Goal: Find specific page/section: Find specific page/section

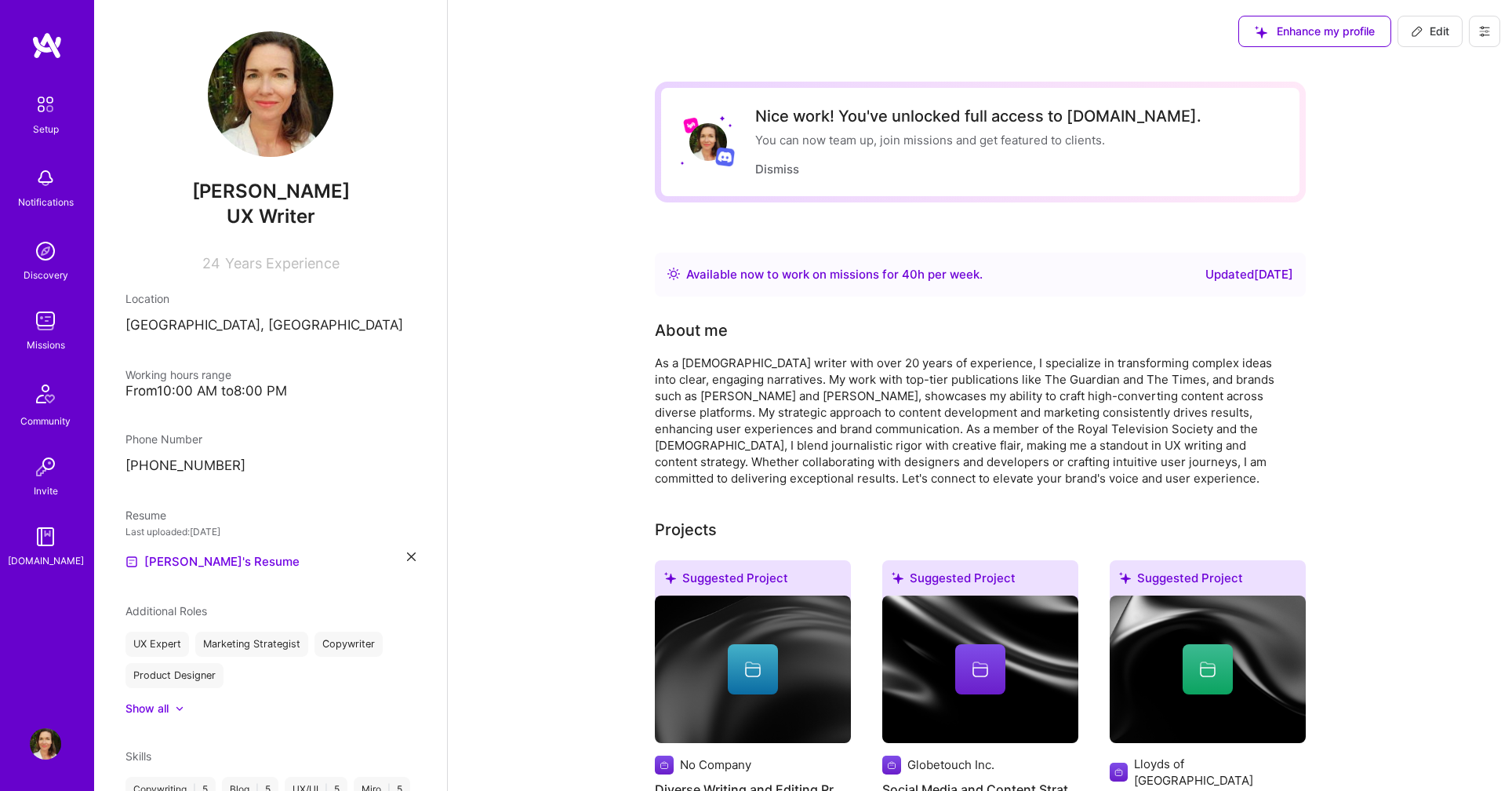
scroll to position [151, 0]
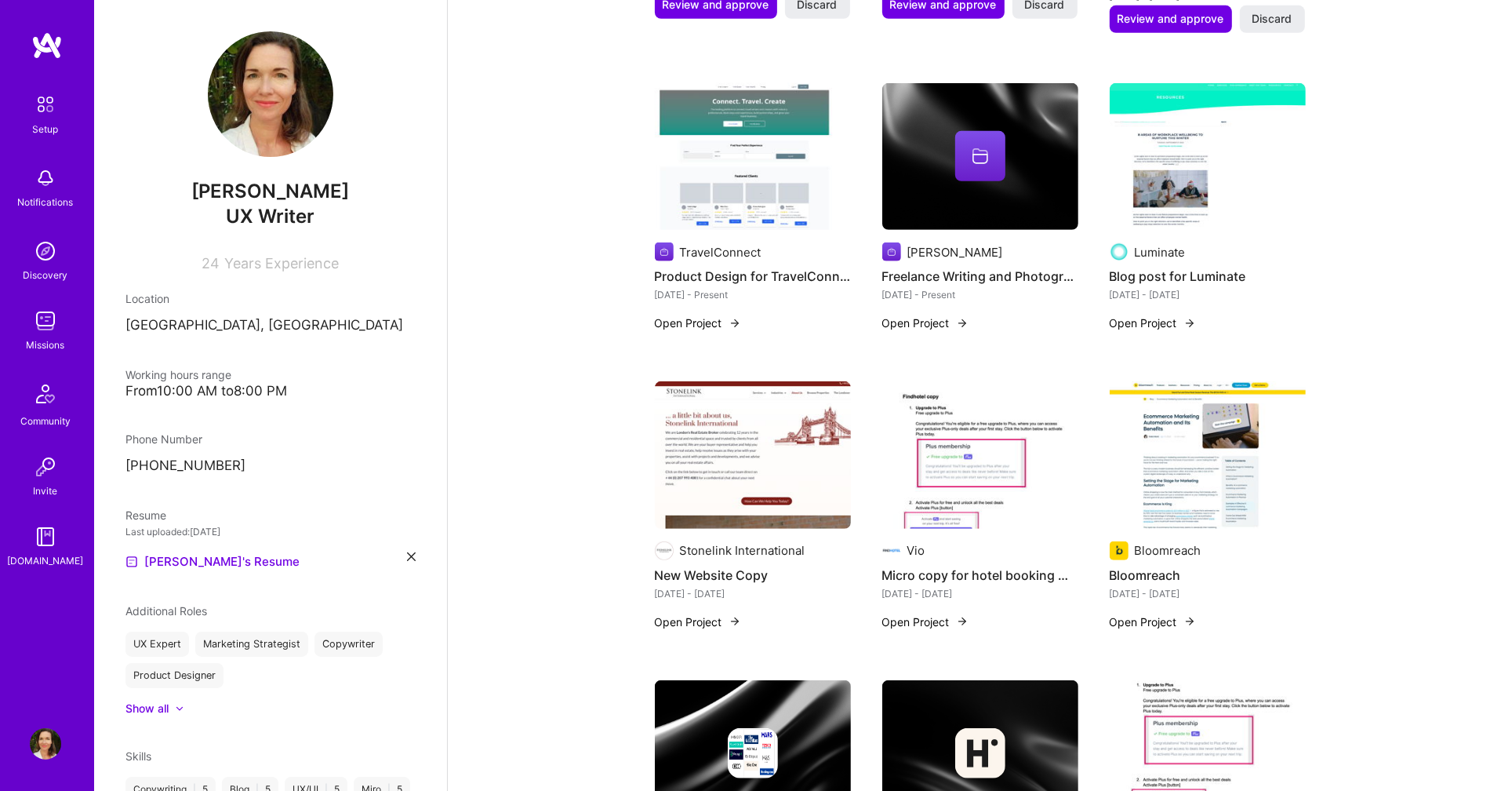
scroll to position [828, 0]
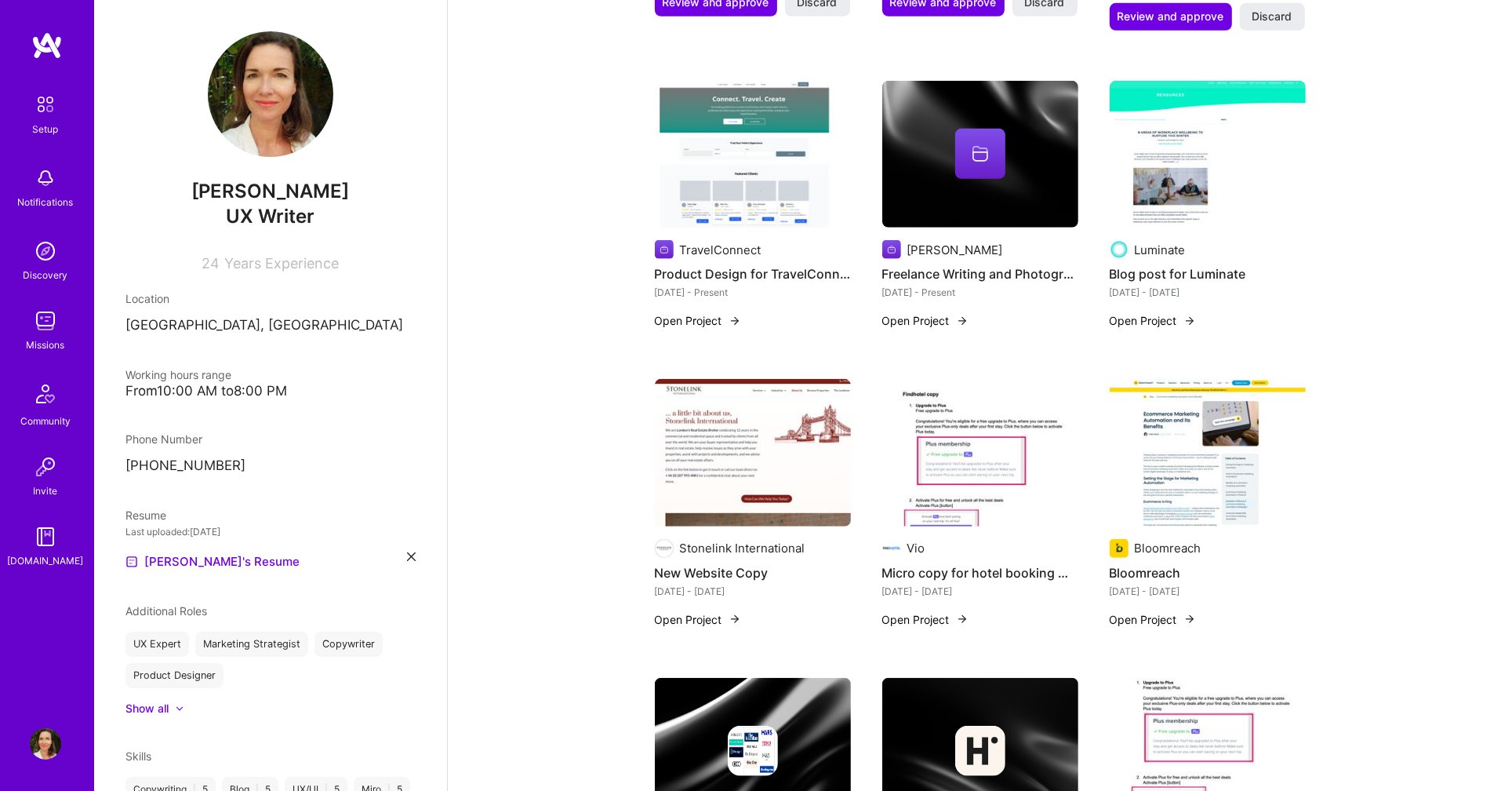
click at [921, 611] on button "Open Project" at bounding box center [925, 619] width 86 height 16
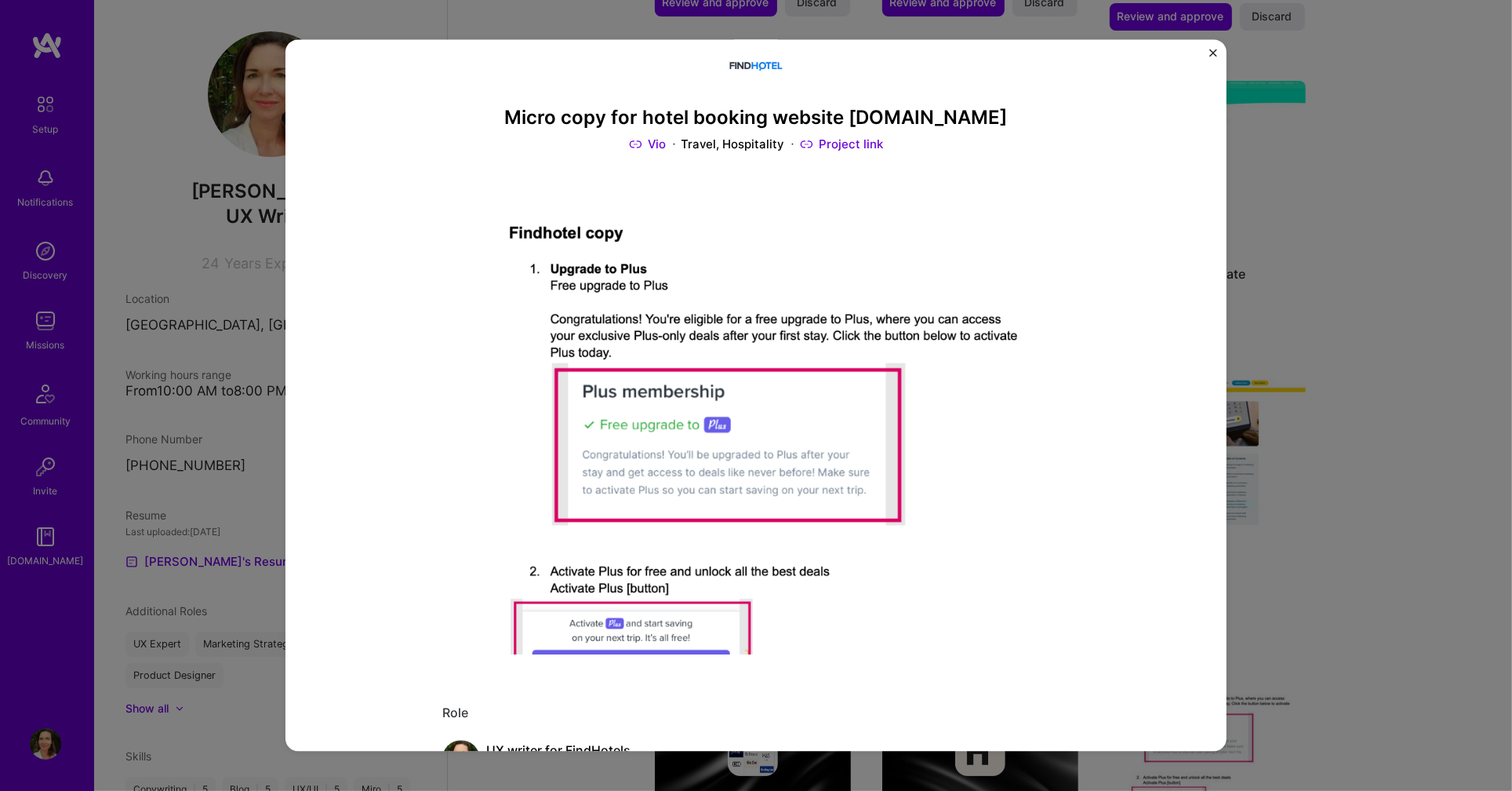
scroll to position [37, 0]
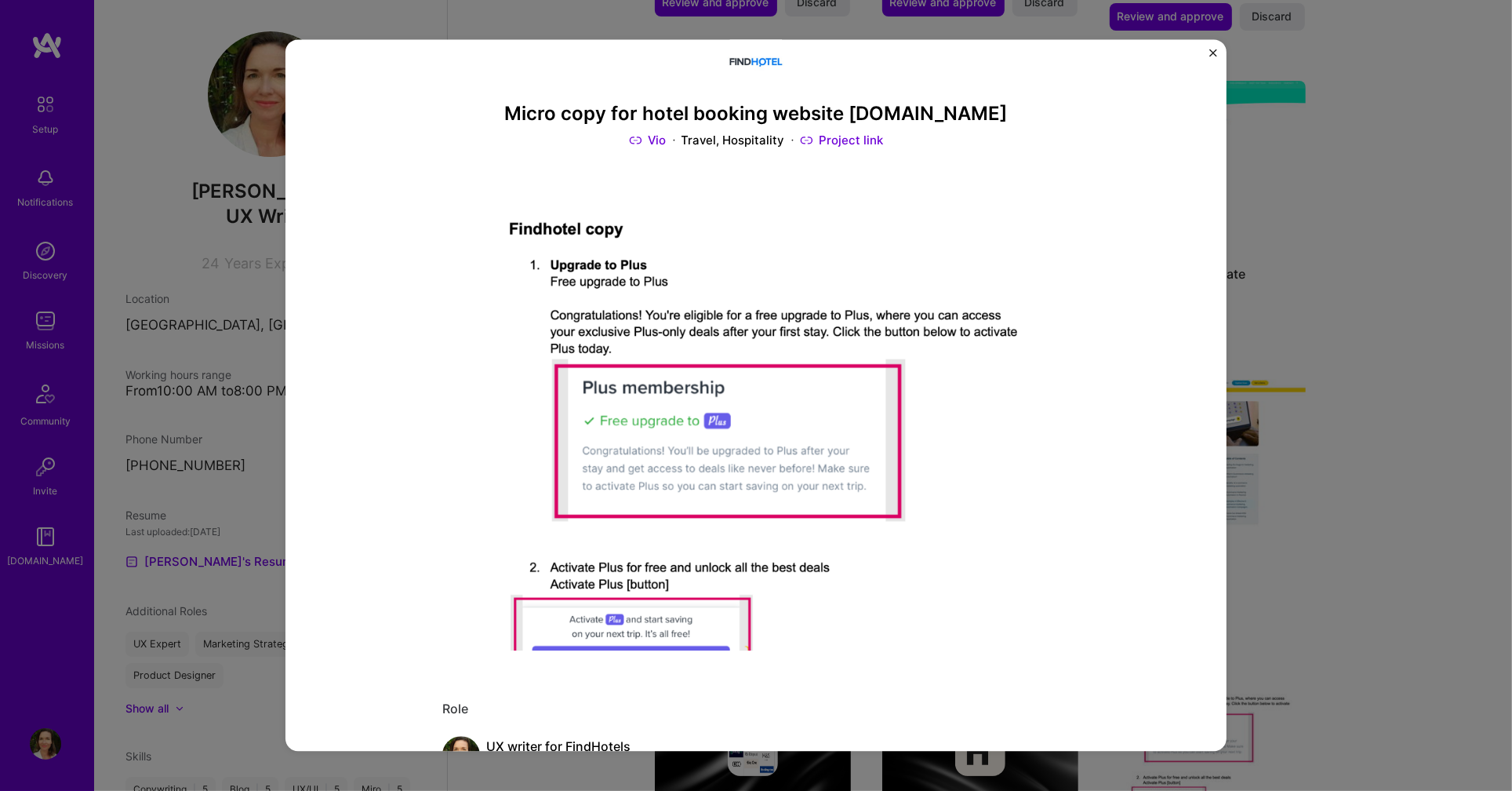
click at [872, 137] on link "Project link" at bounding box center [842, 140] width 84 height 16
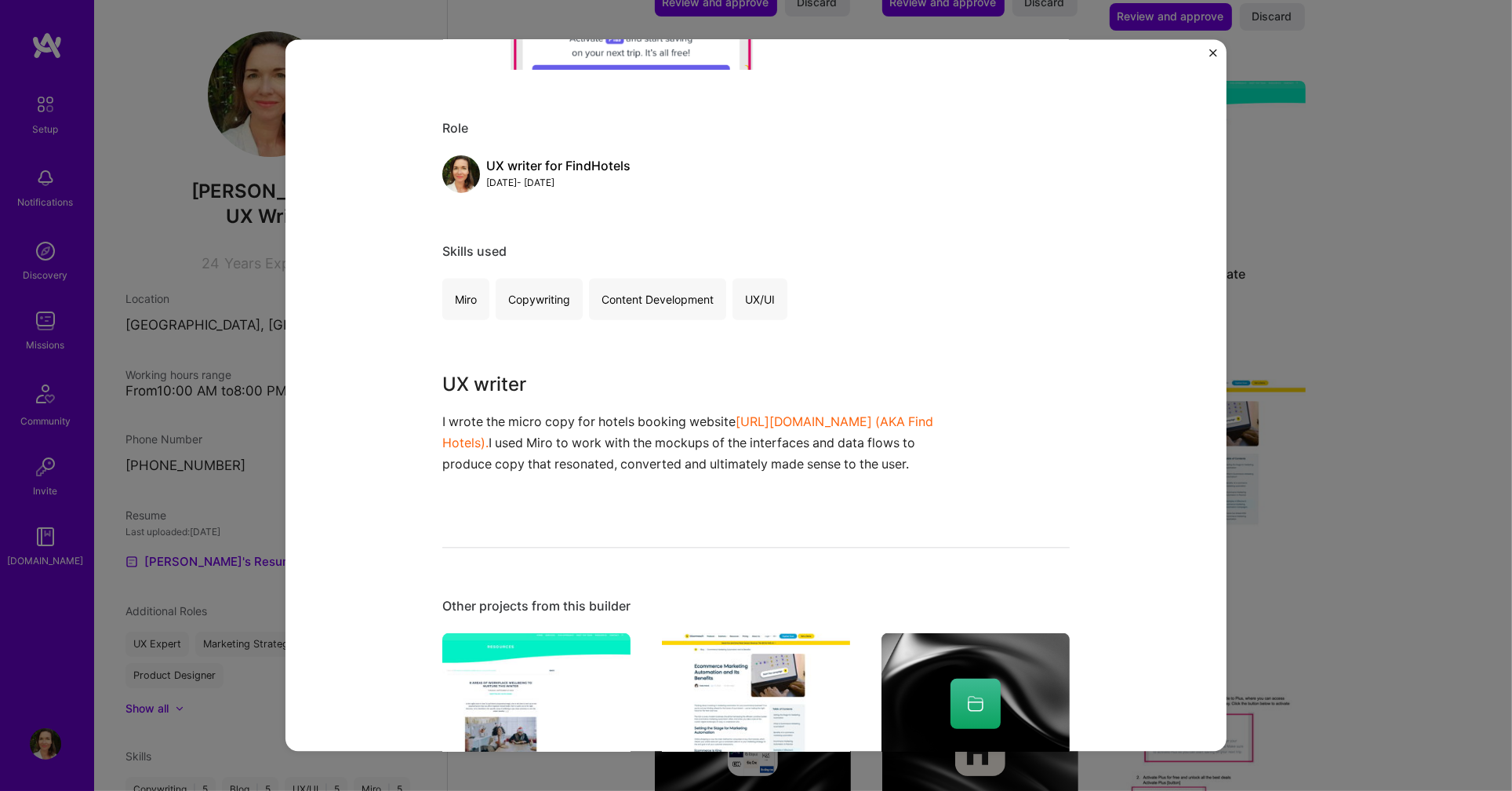
scroll to position [615, 0]
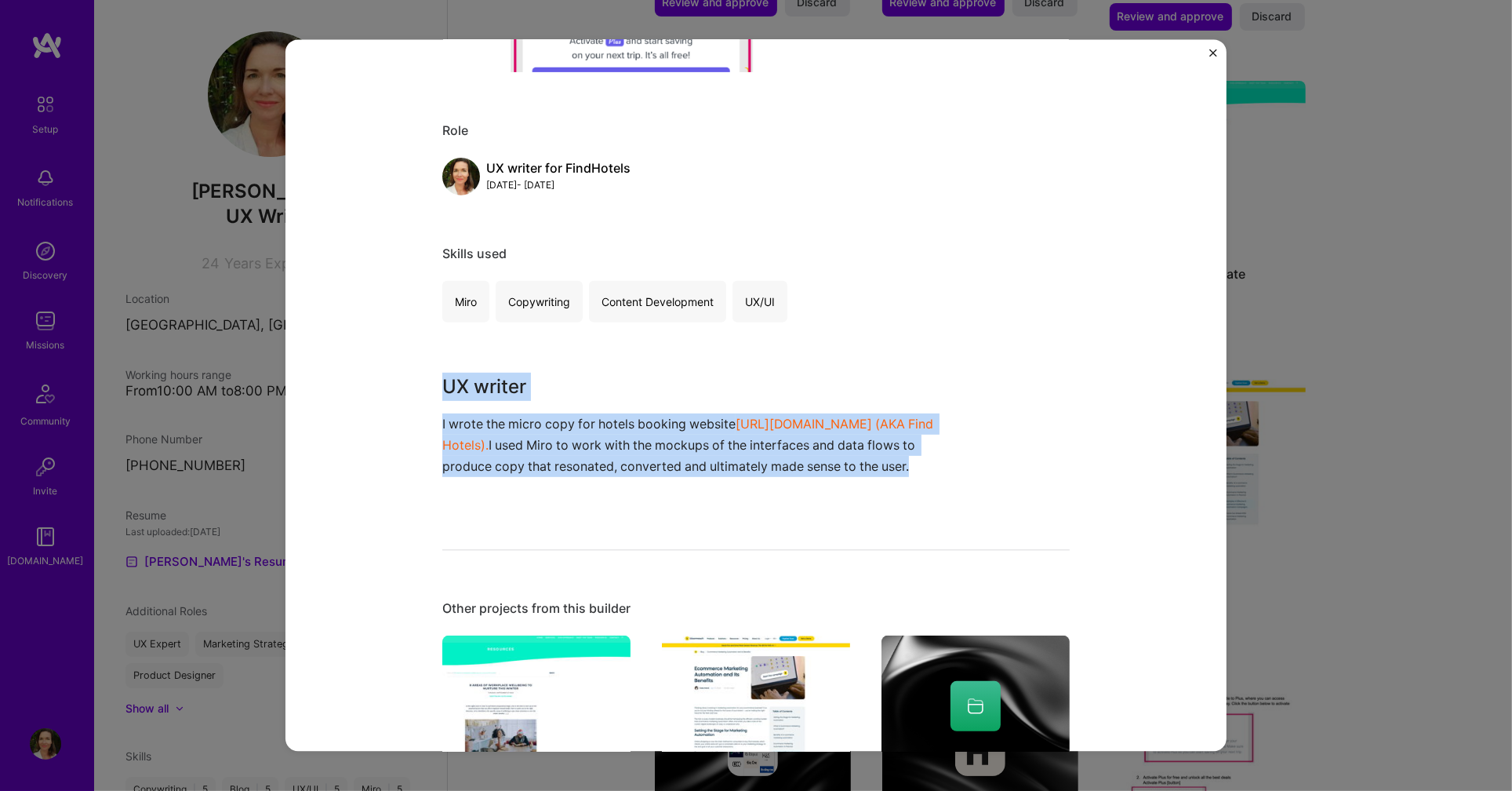
drag, startPoint x: 929, startPoint y: 463, endPoint x: 448, endPoint y: 382, distance: 487.8
click at [448, 382] on div "UX writer I wrote the micro copy for hotels booking website [URL][DOMAIN_NAME] …" at bounding box center [698, 435] width 510 height 127
copy div "UX writer I wrote the micro copy for hotels booking website [URL][DOMAIN_NAME] …"
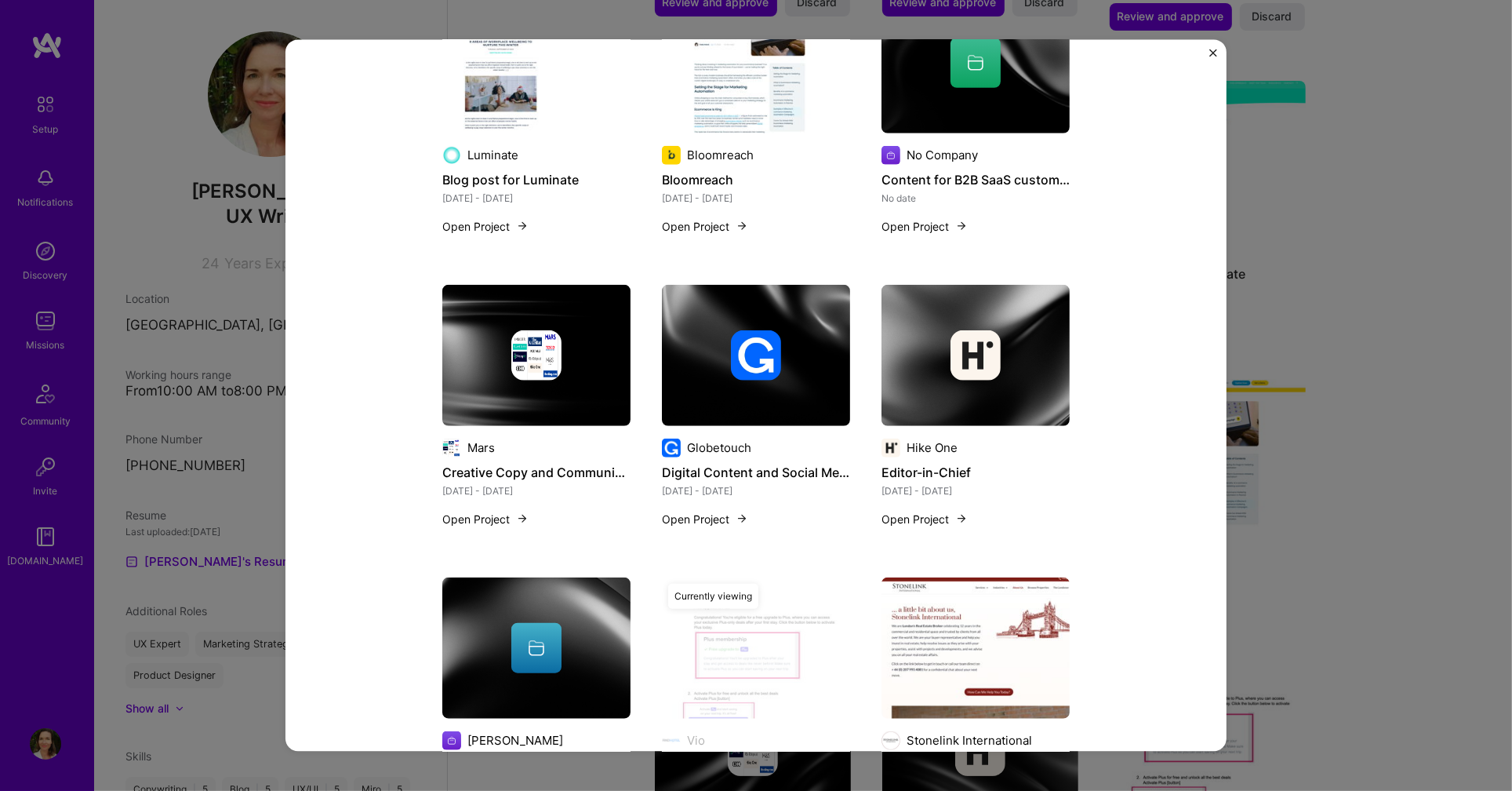
scroll to position [1504, 0]
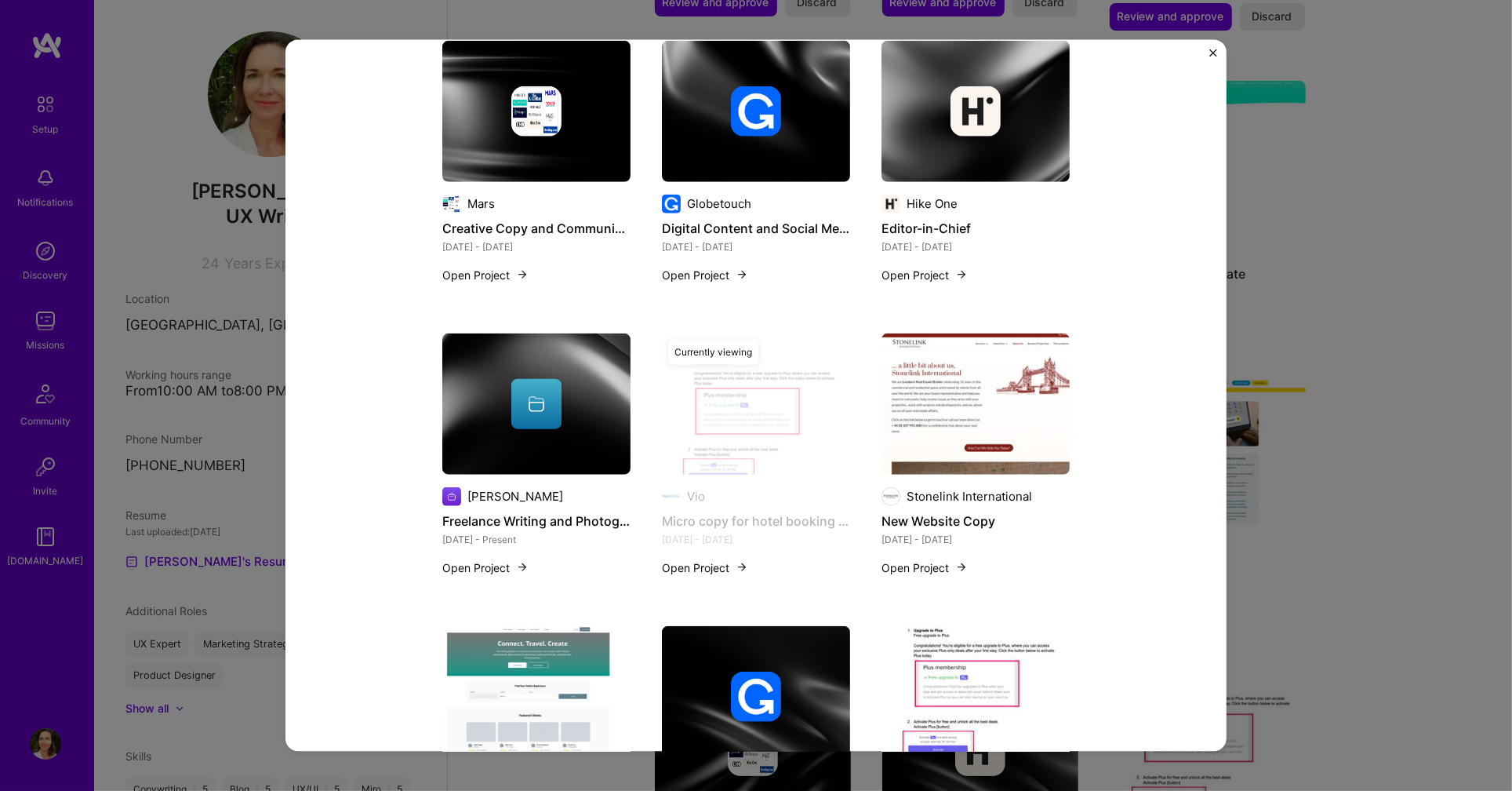
click at [1211, 54] on img "Close" at bounding box center [1213, 52] width 8 height 8
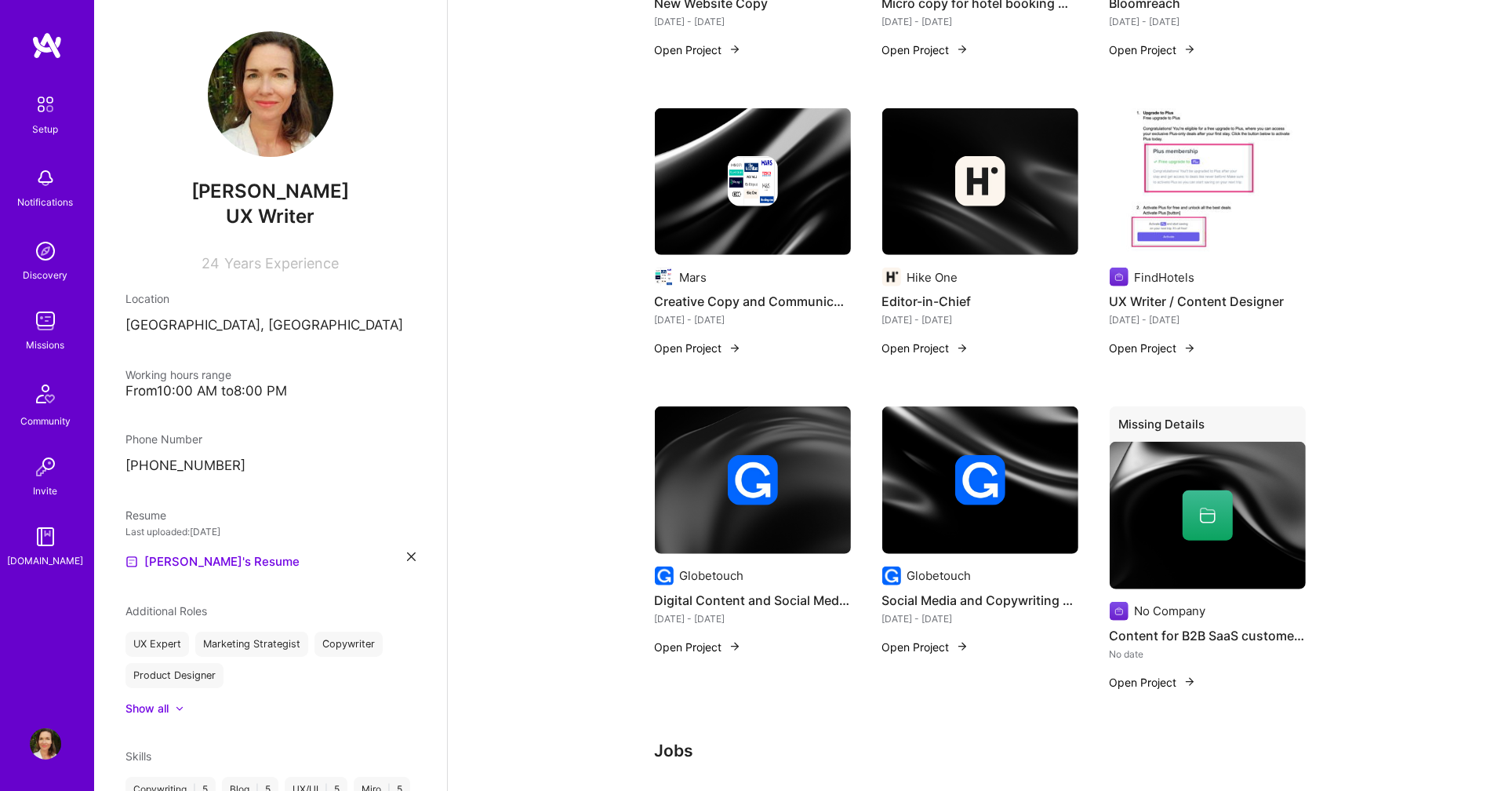
scroll to position [1398, 0]
click at [927, 638] on button "Open Project" at bounding box center [925, 645] width 86 height 16
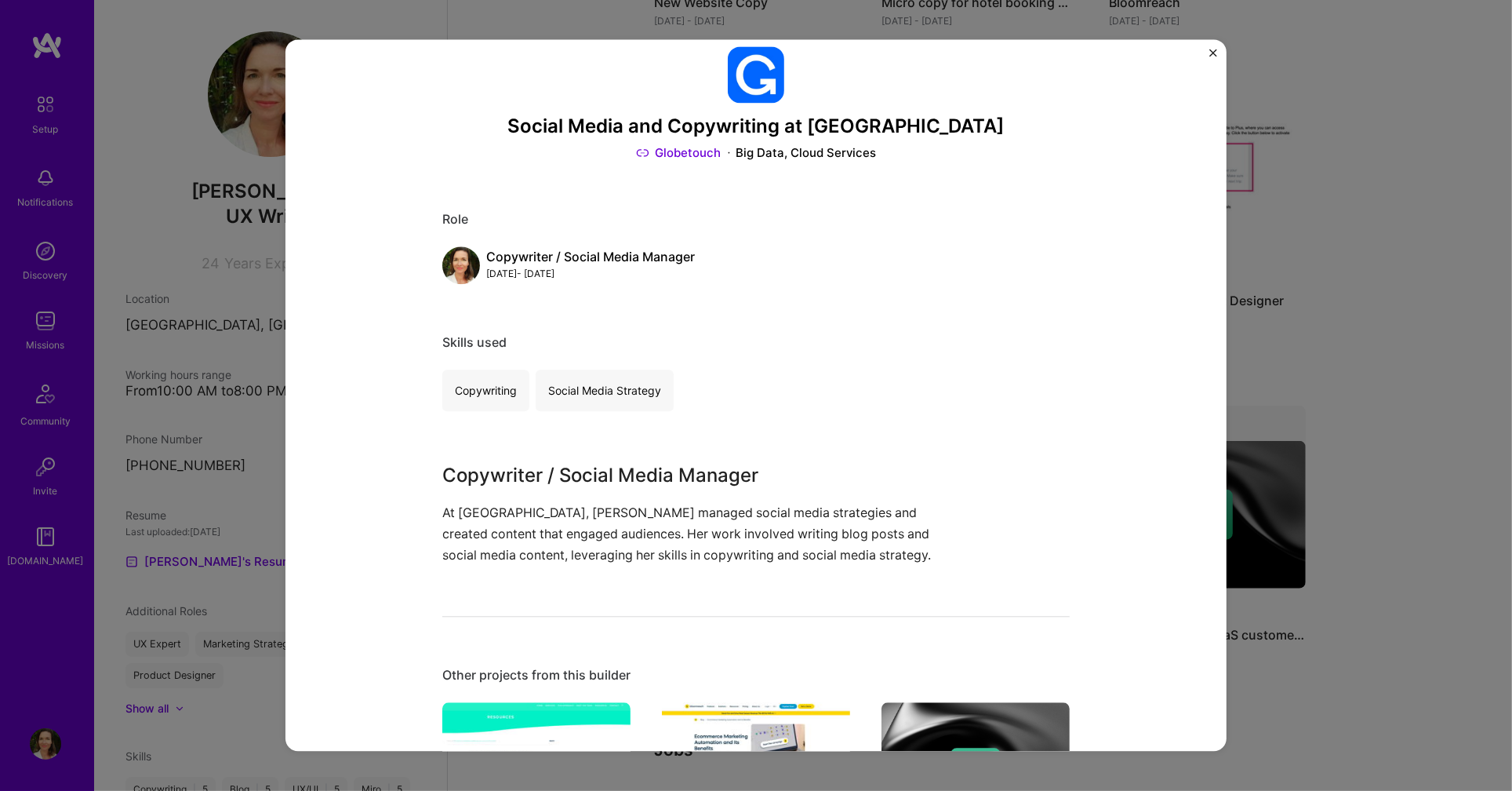
scroll to position [28, 0]
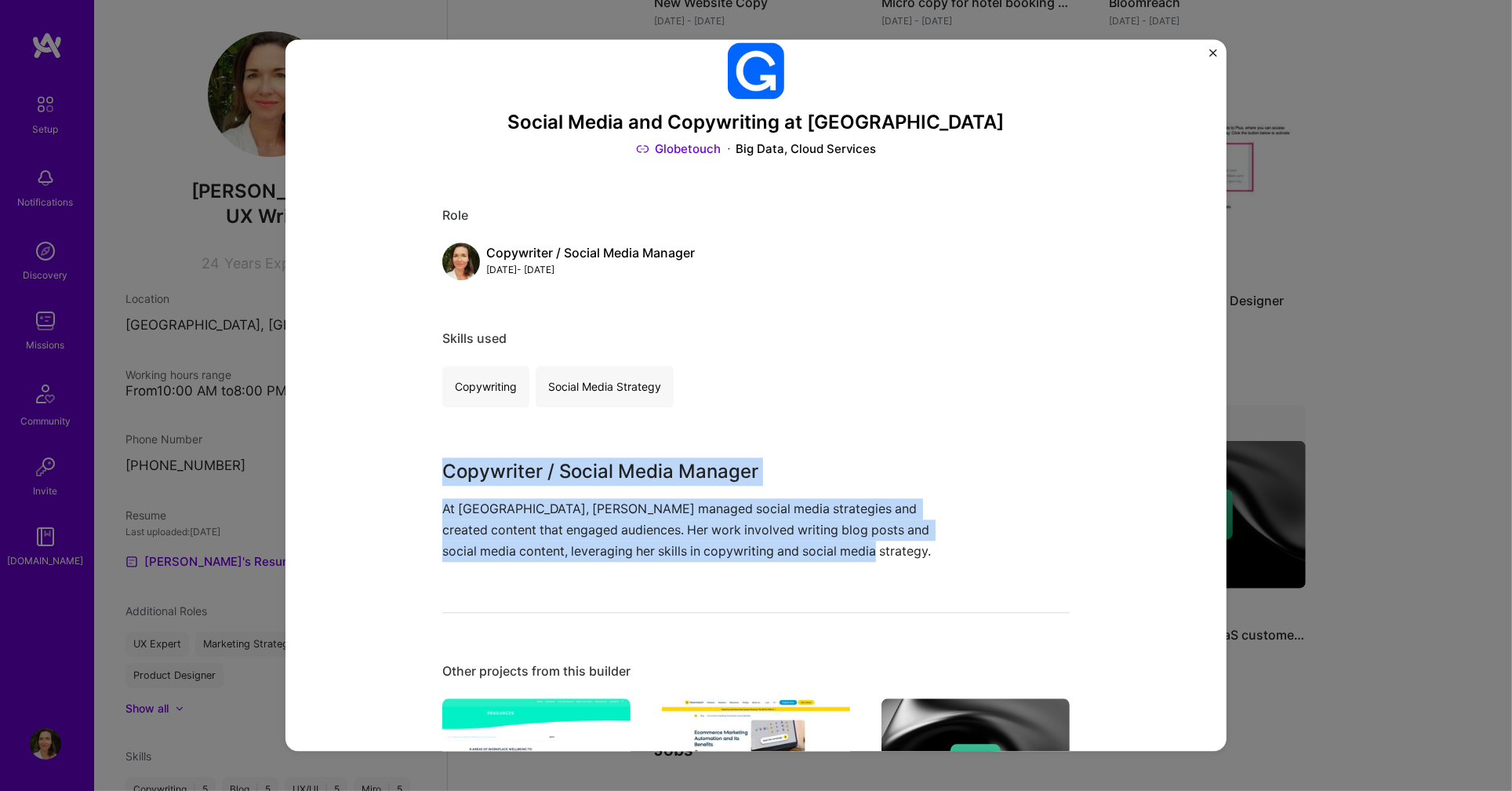
drag, startPoint x: 781, startPoint y: 539, endPoint x: 443, endPoint y: 466, distance: 345.8
click at [443, 466] on div "Copywriter / Social Media Manager At Globetouch, [PERSON_NAME] managed social m…" at bounding box center [698, 510] width 510 height 105
copy div "Copywriter / Social Media Manager At Globetouch, [PERSON_NAME] managed social m…"
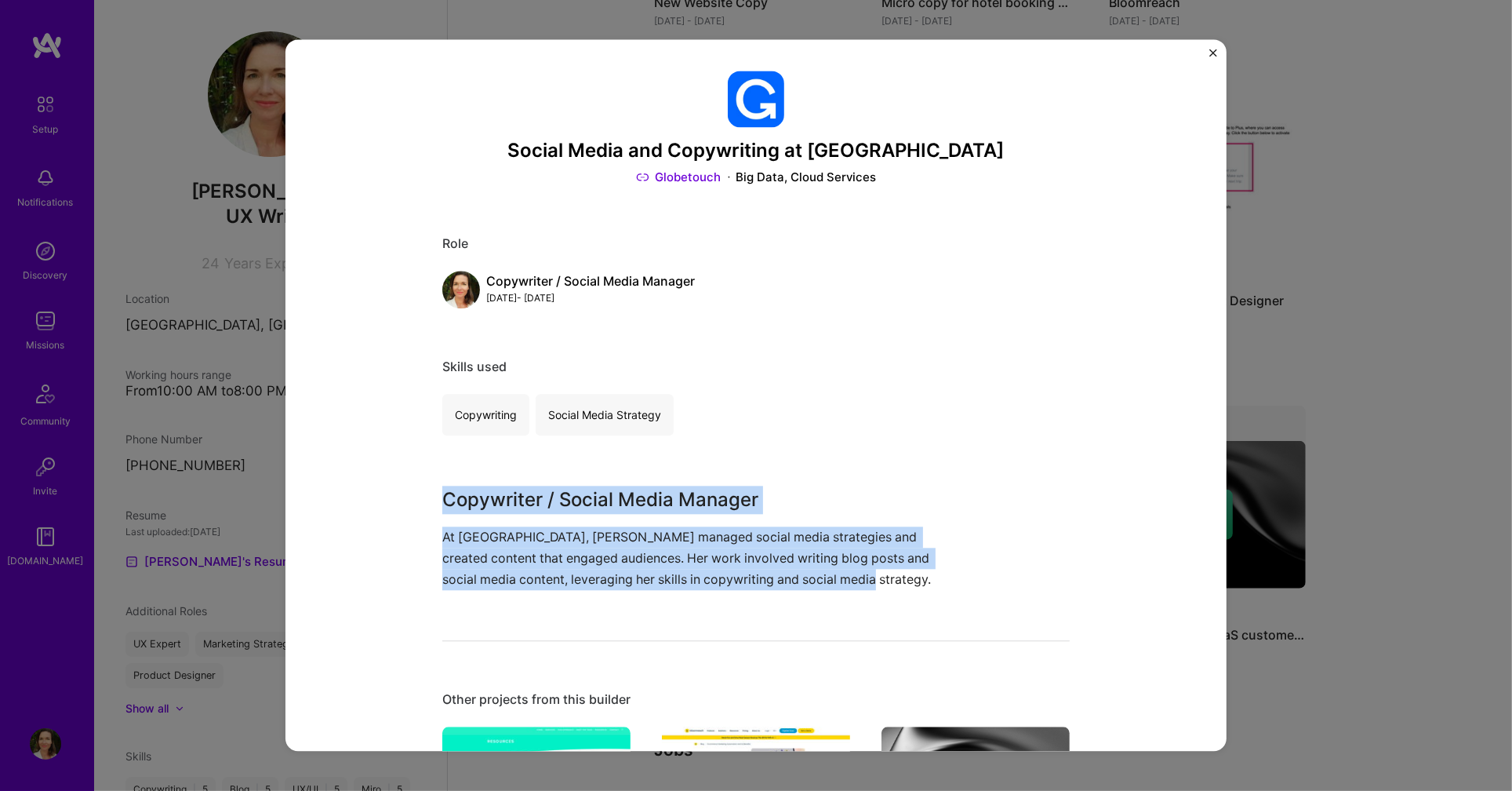
scroll to position [0, 0]
click at [679, 176] on link "Globetouch" at bounding box center [678, 177] width 85 height 16
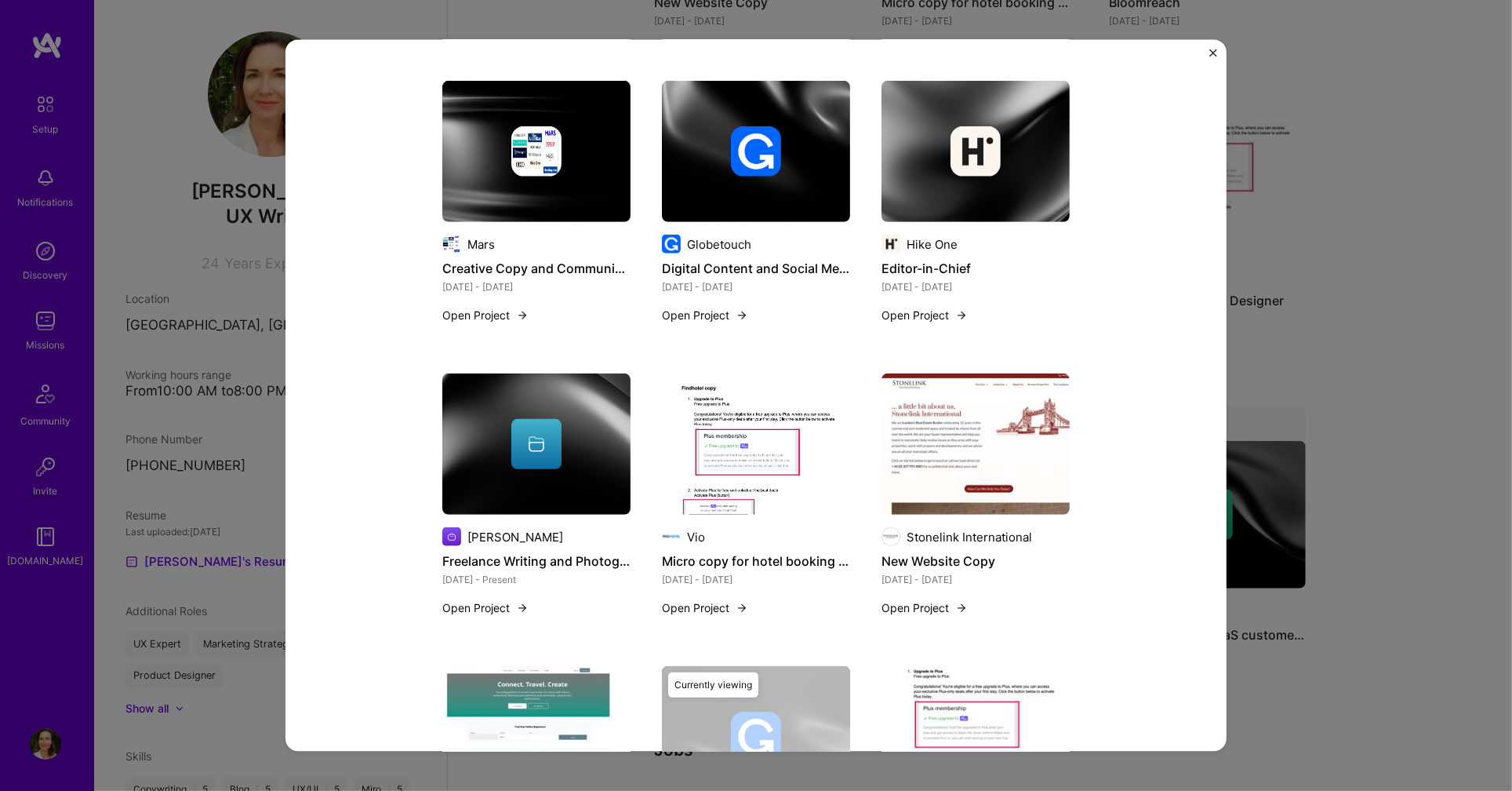
scroll to position [942, 0]
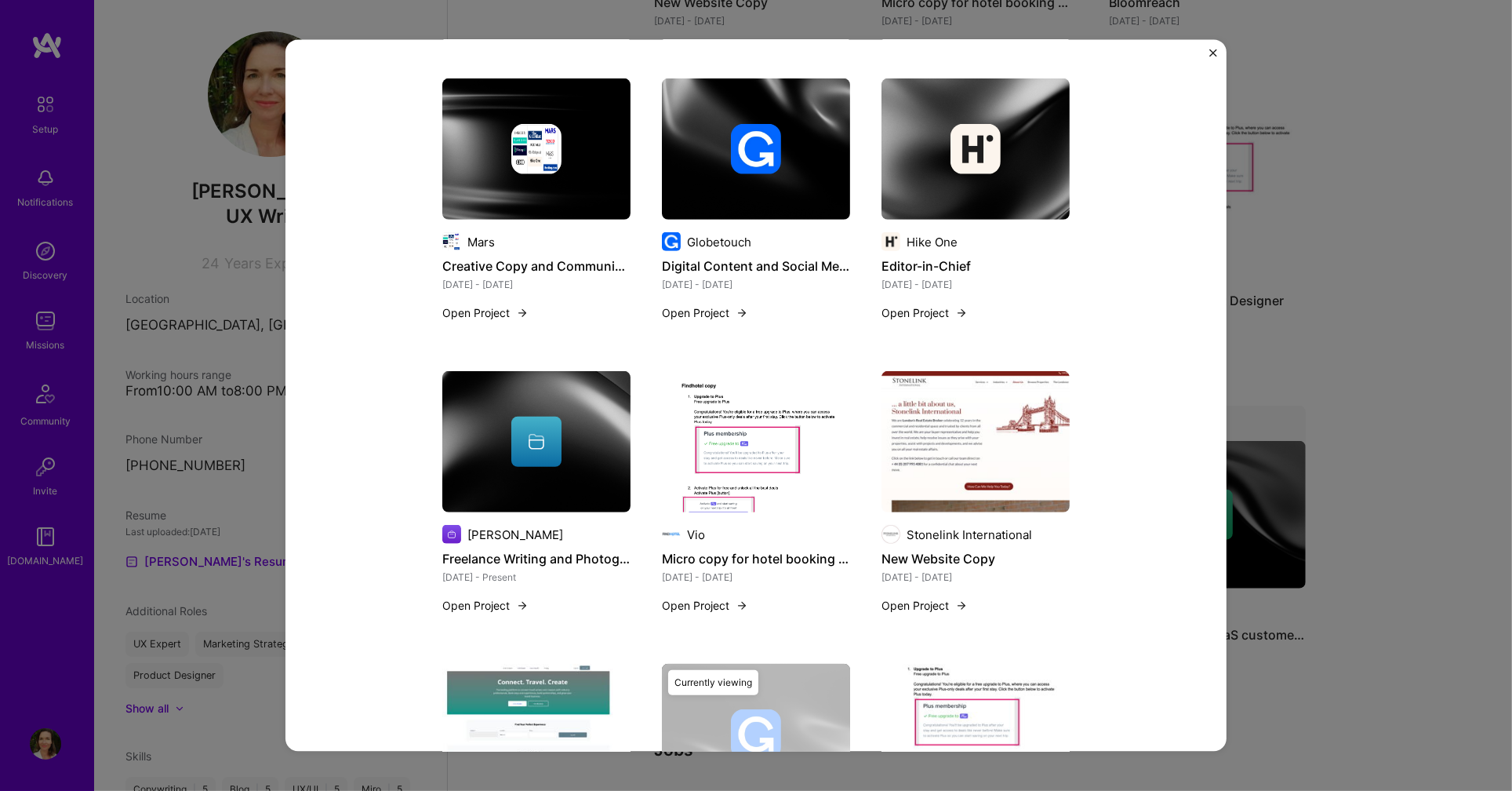
click at [747, 146] on img at bounding box center [756, 149] width 50 height 50
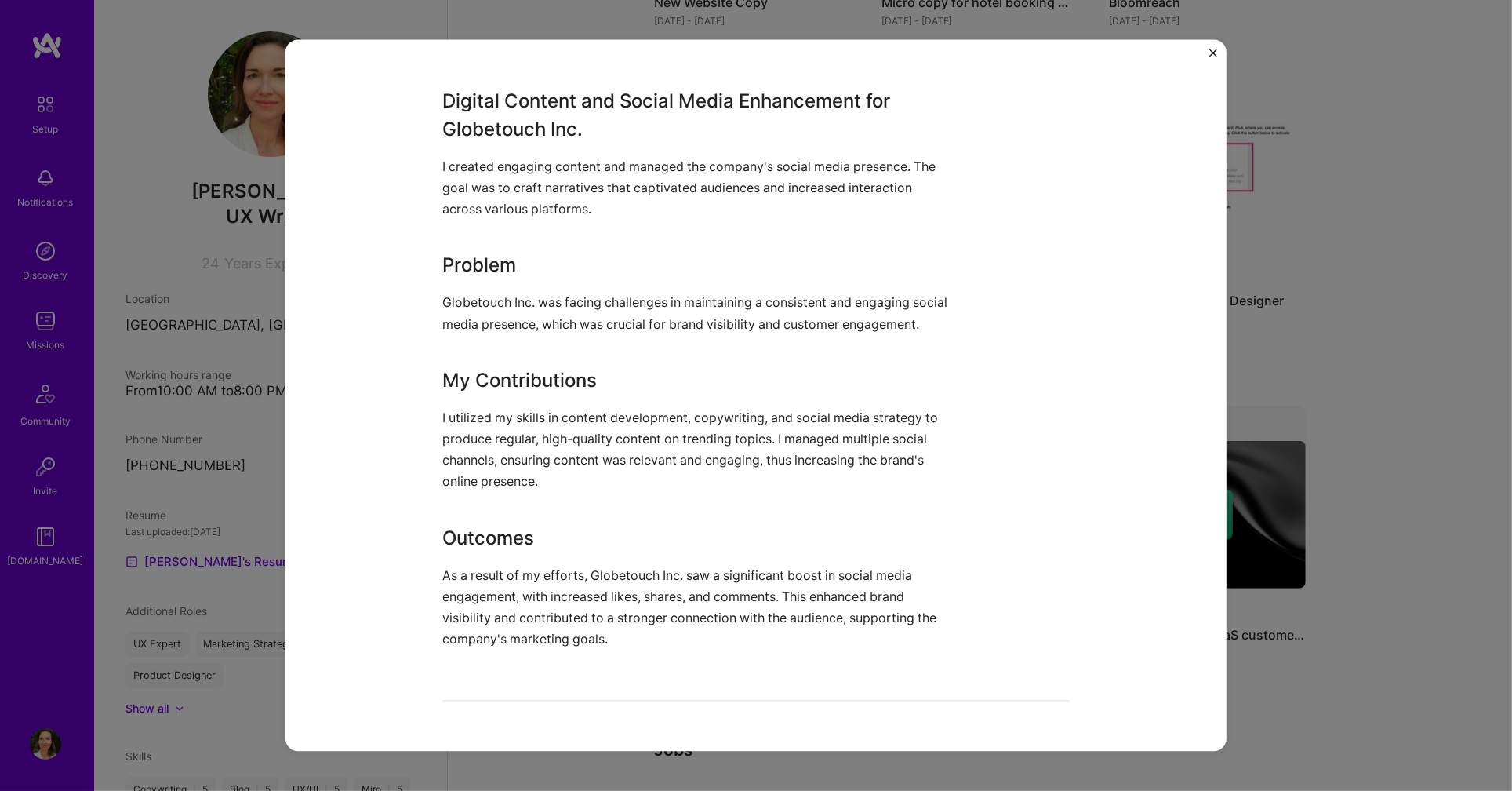
scroll to position [394, 0]
